Goal: Book appointment/travel/reservation: Register for event/course

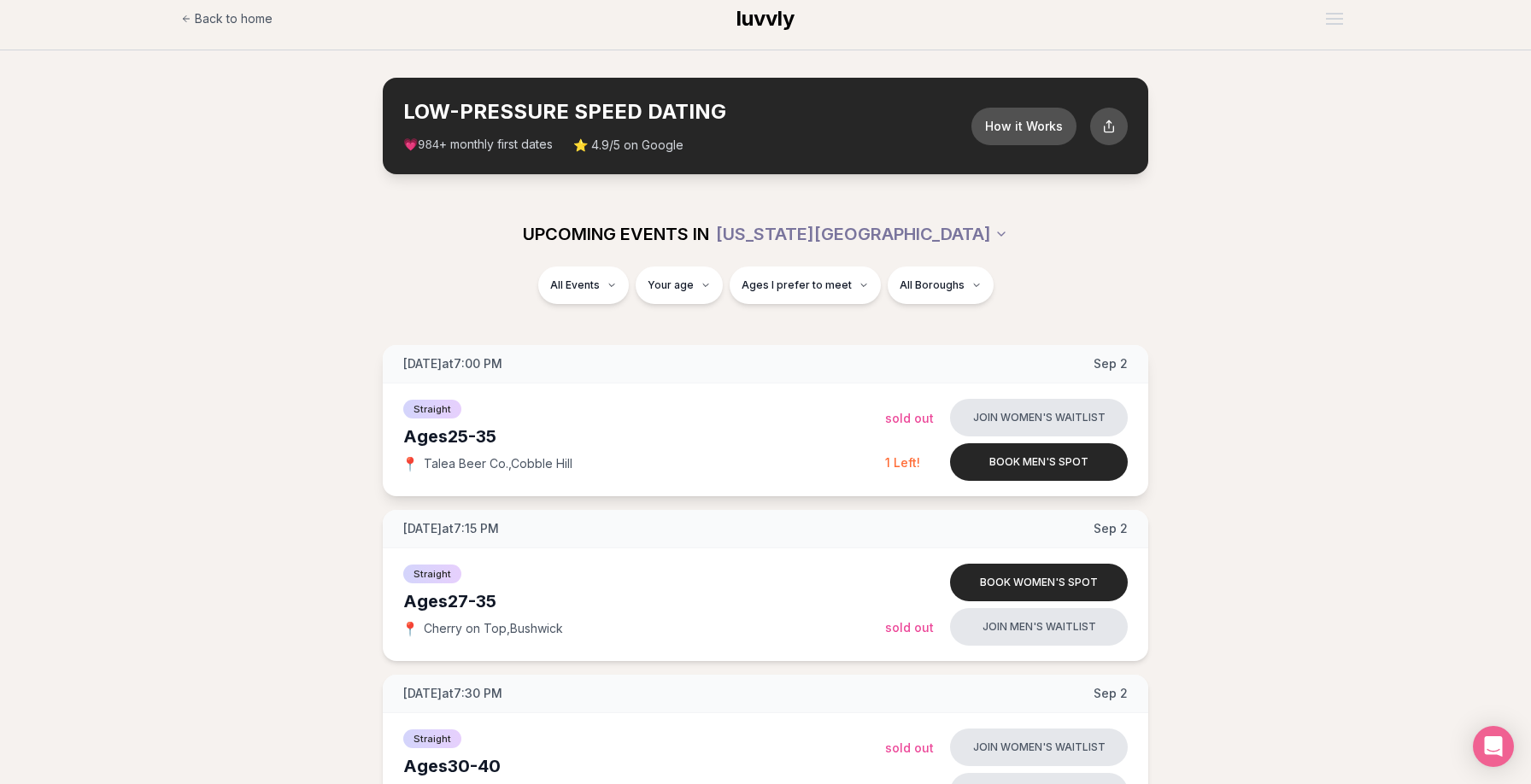
scroll to position [18, 0]
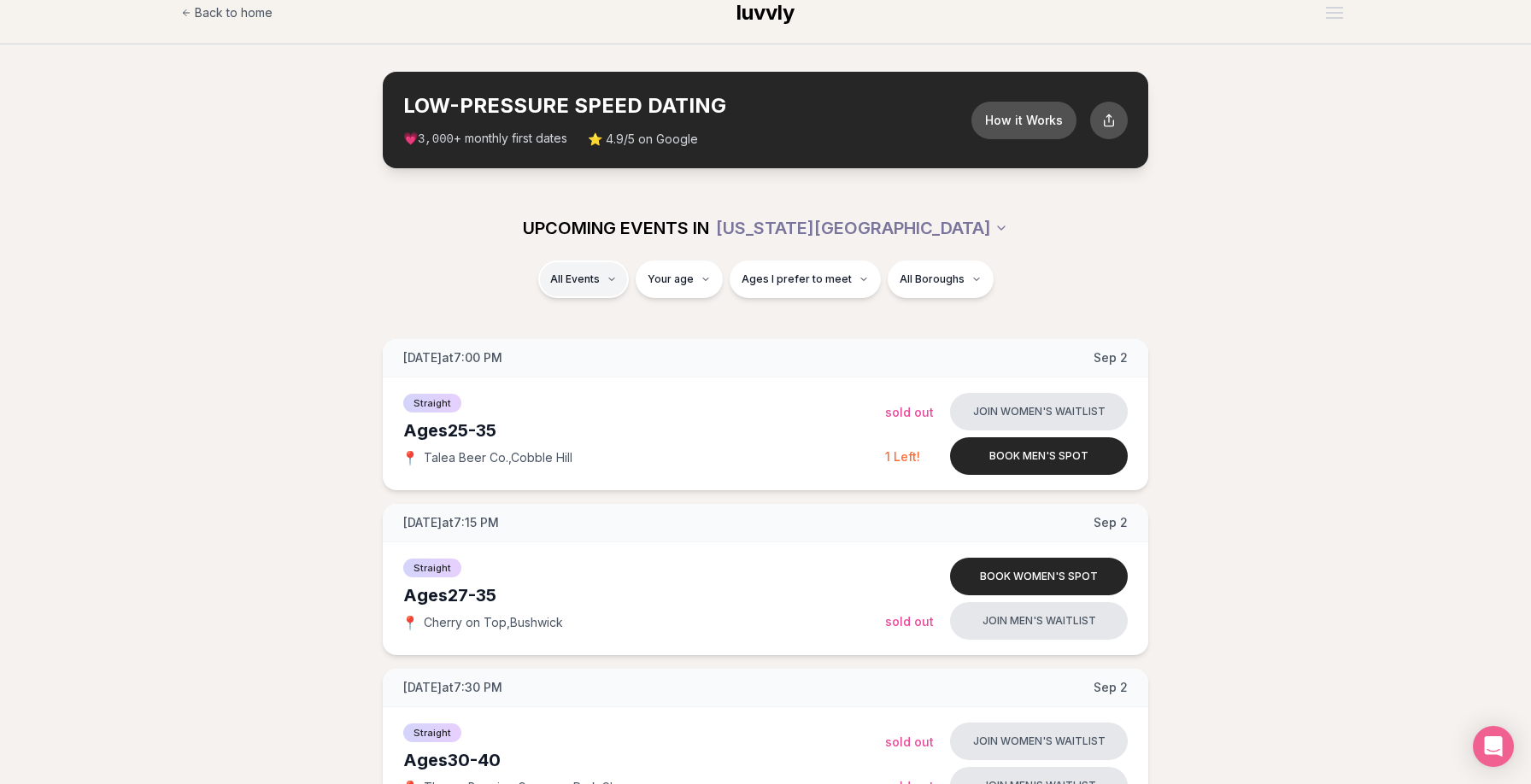
click at [631, 367] on div "Queer Women ( 1 )" at bounding box center [606, 361] width 162 height 37
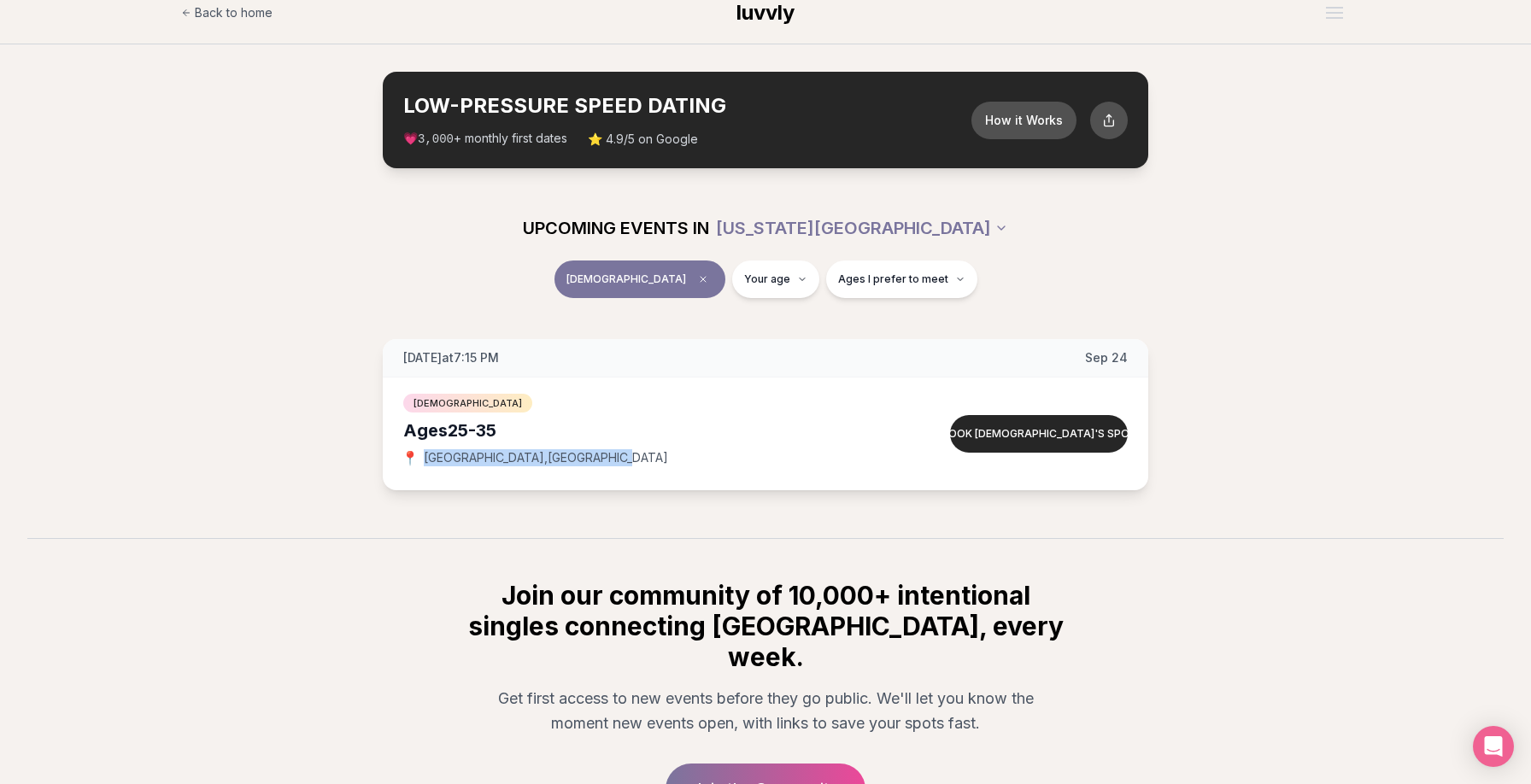
drag, startPoint x: 588, startPoint y: 460, endPoint x: 426, endPoint y: 459, distance: 162.0
click at [426, 459] on div "📍 Lavender Lake , Williamsburg" at bounding box center [644, 457] width 482 height 17
click at [307, 358] on div "Wednesday at 7:15 PM Sep 24 Ages 25-35 Queer Women 📍 Lavender Lake , Williamsbu…" at bounding box center [766, 415] width 1477 height 151
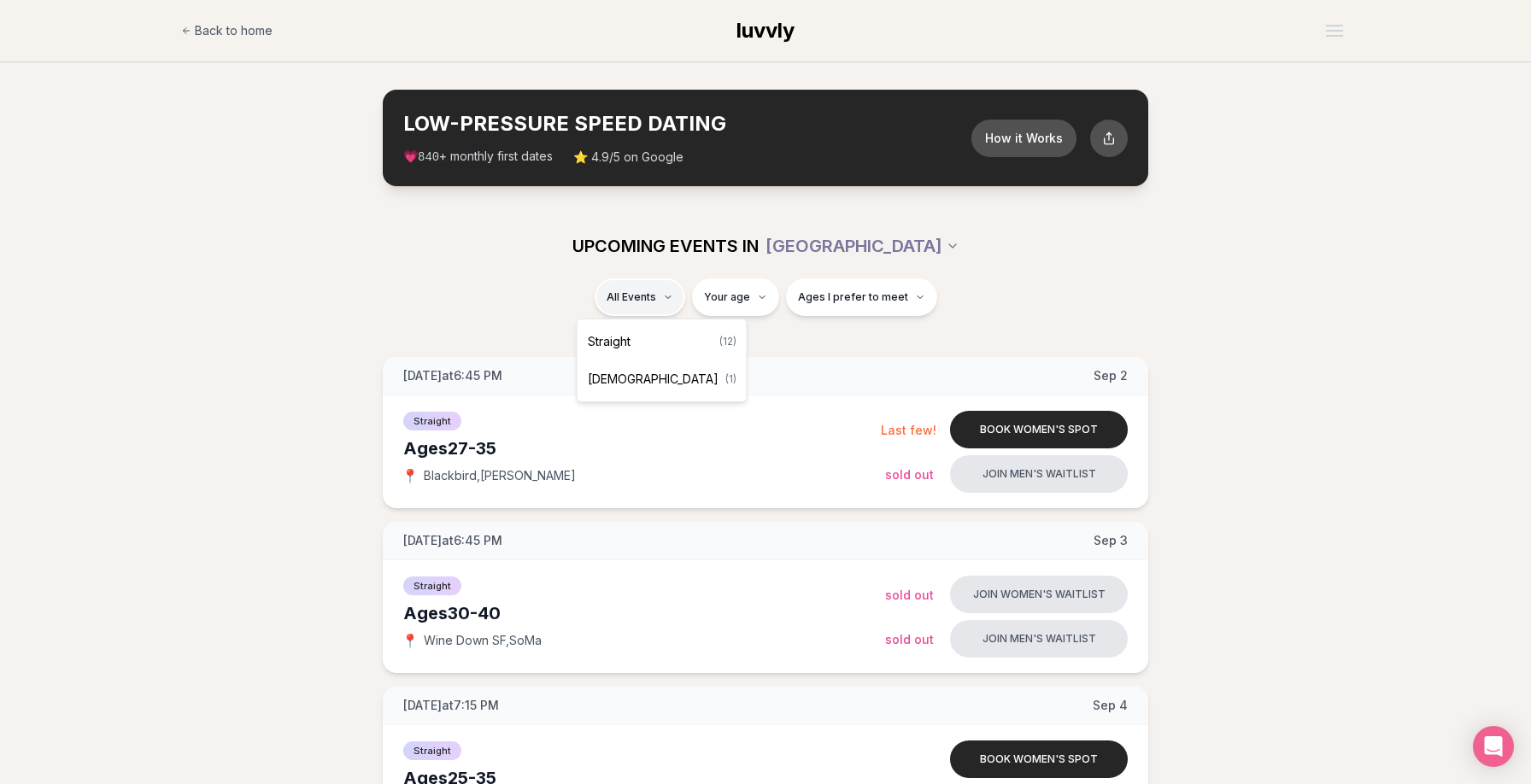
click at [662, 380] on span "Queer Women" at bounding box center [653, 379] width 131 height 17
